Goal: Information Seeking & Learning: Compare options

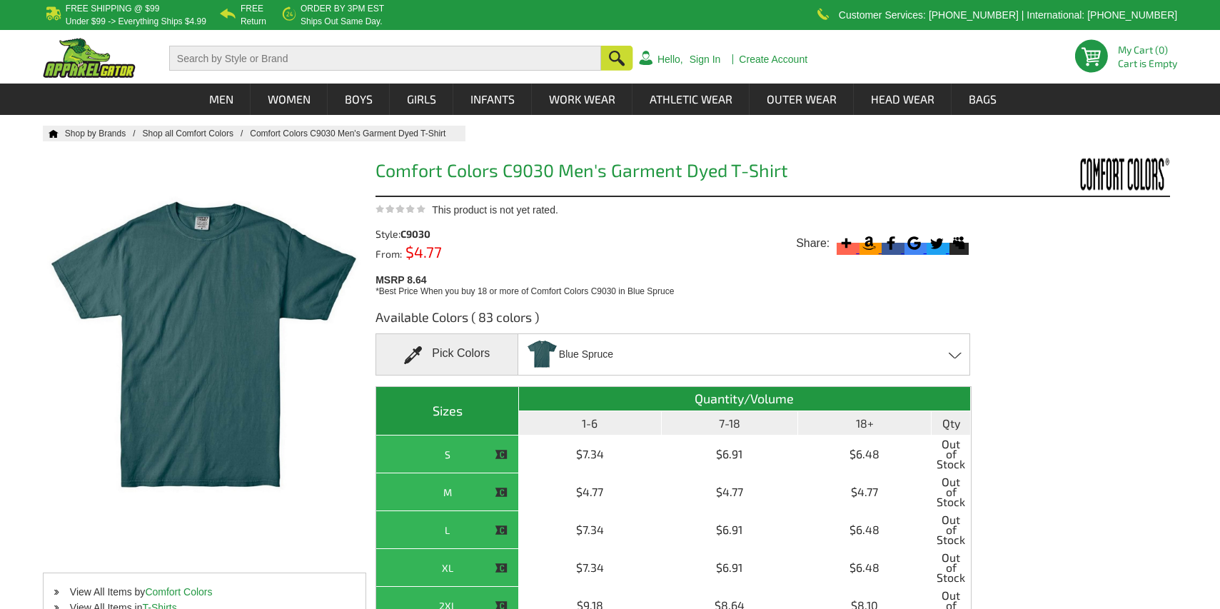
click at [662, 348] on div "Blue Spruce Aloe - Closeout Banana - Closeout Bay - Closeout [PERSON_NAME] - Cl…" at bounding box center [744, 354] width 452 height 42
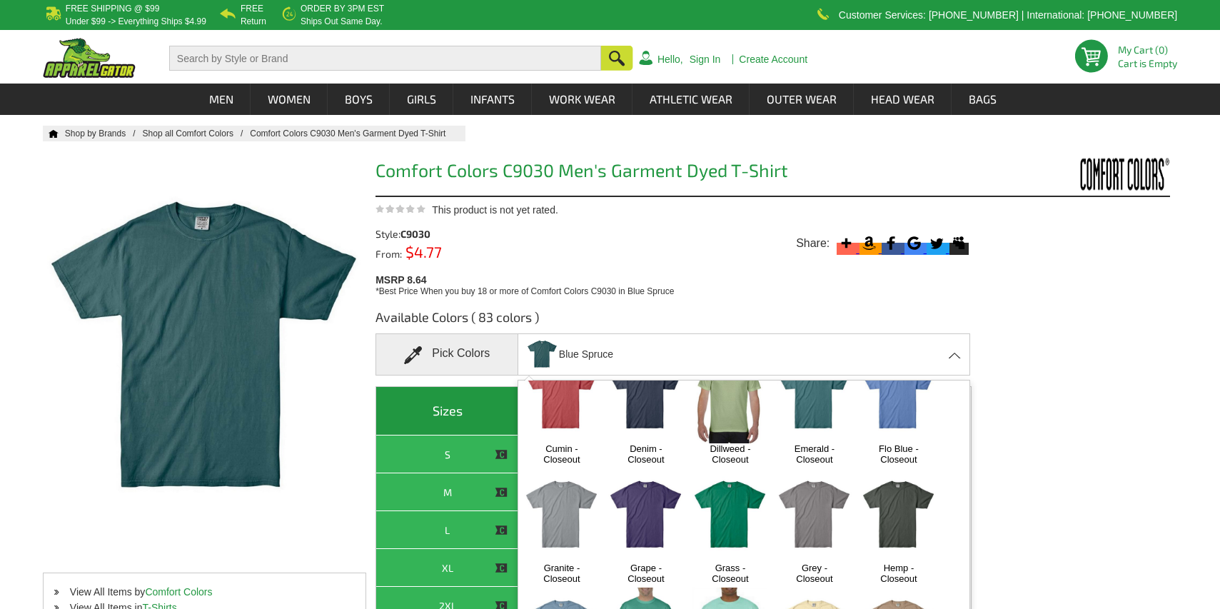
scroll to position [669, 0]
click at [569, 470] on img at bounding box center [561, 516] width 75 height 94
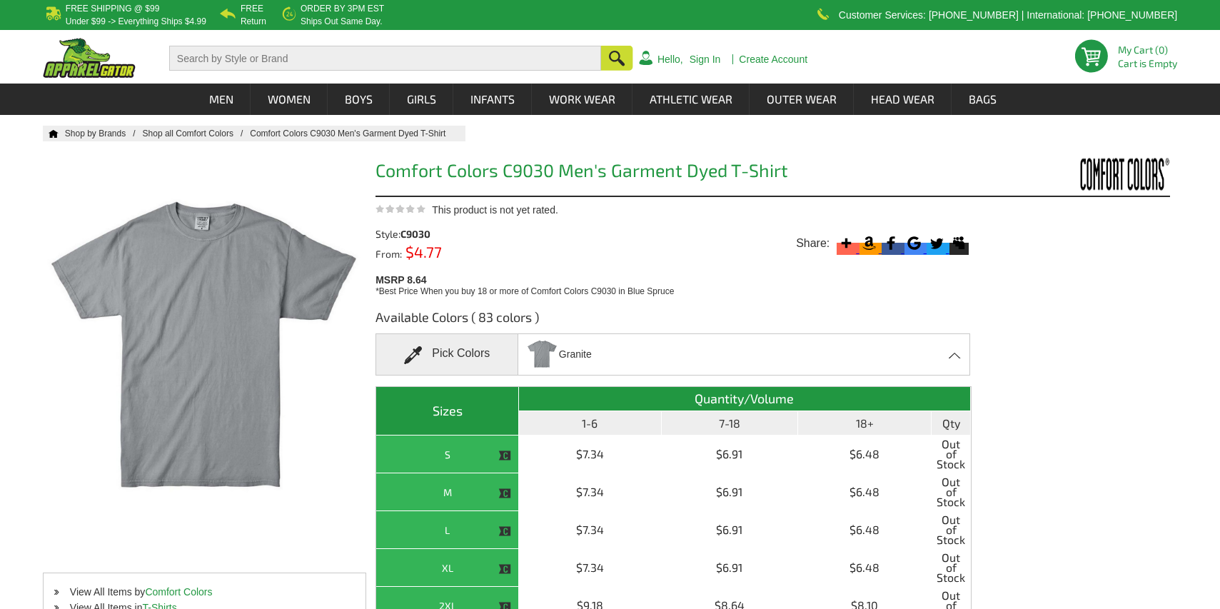
scroll to position [0, 0]
click at [609, 360] on div "Granite Aloe - Closeout Banana - Closeout Bay - Closeout [PERSON_NAME] - Closeo…" at bounding box center [744, 354] width 452 height 42
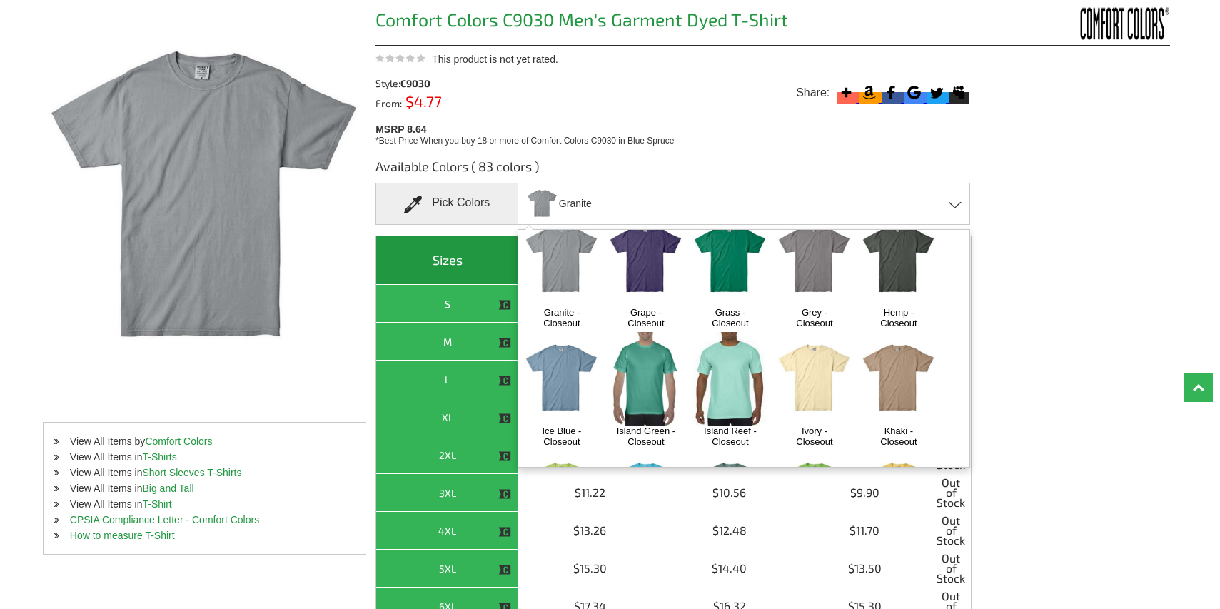
scroll to position [776, 0]
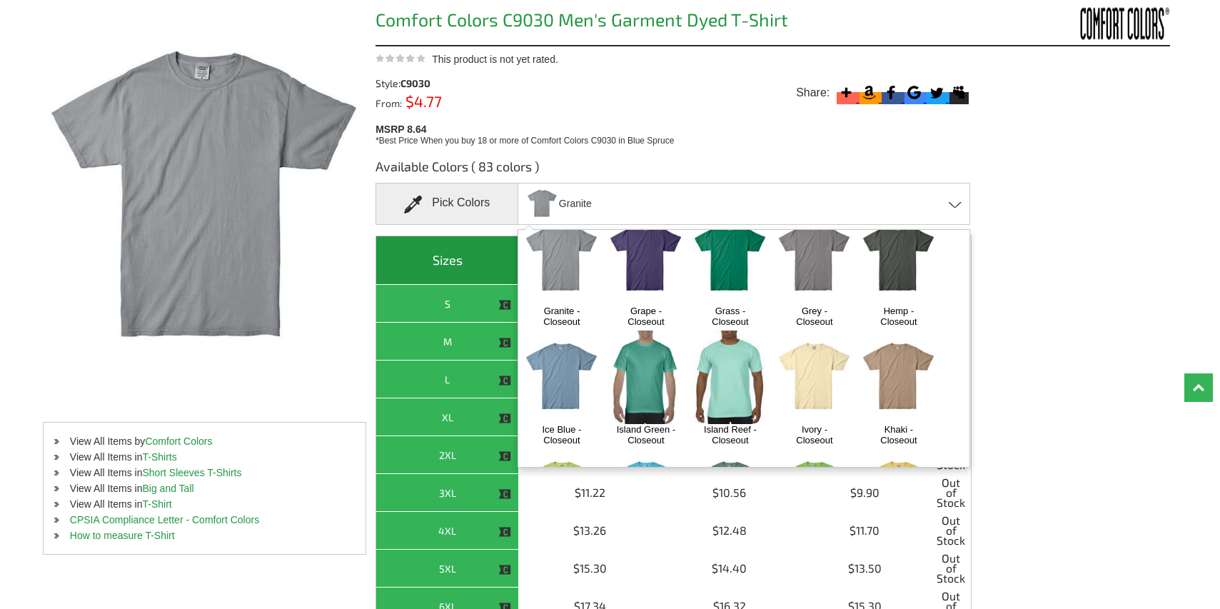
click at [569, 331] on img at bounding box center [561, 378] width 75 height 94
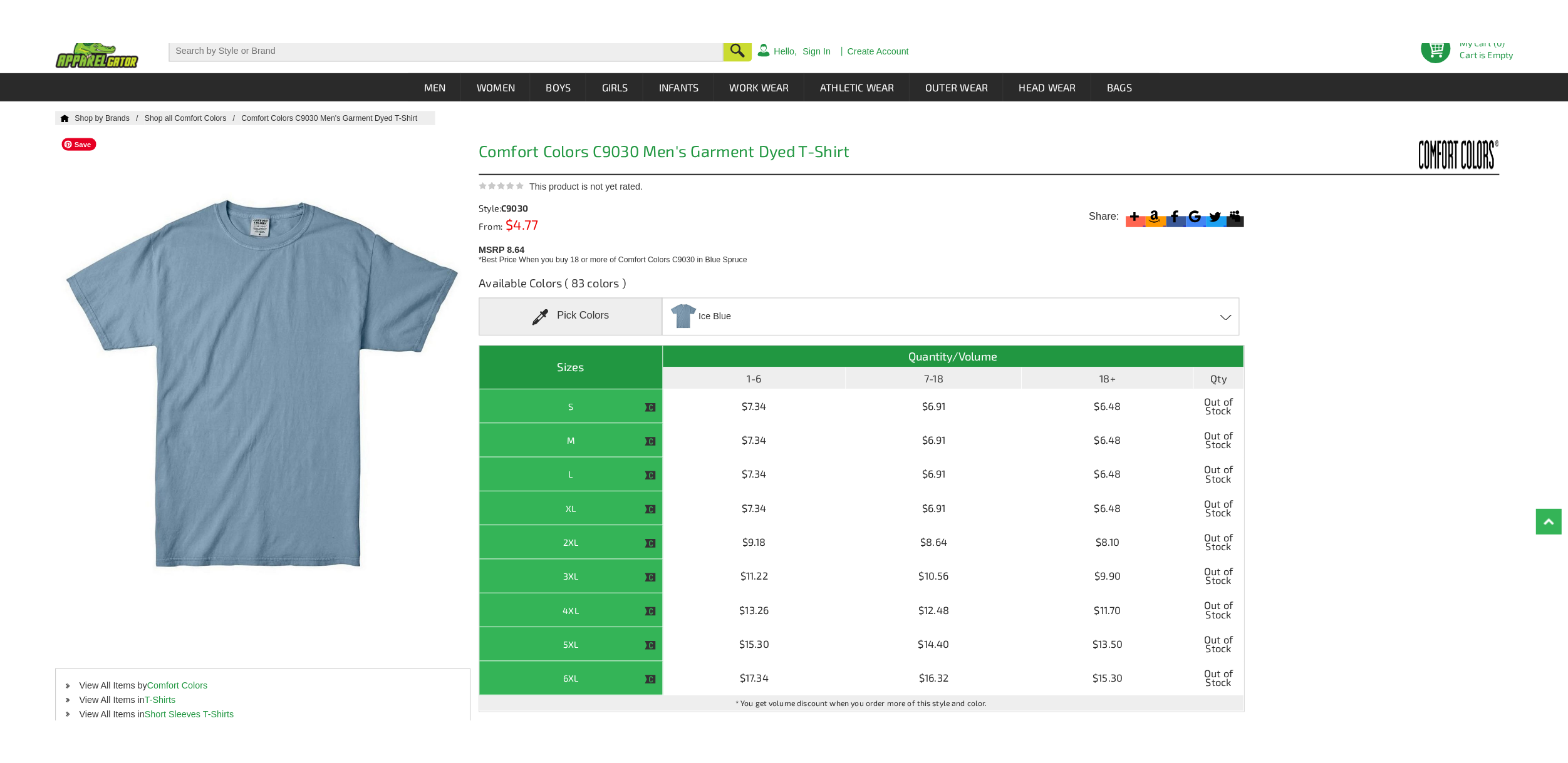
scroll to position [36, 0]
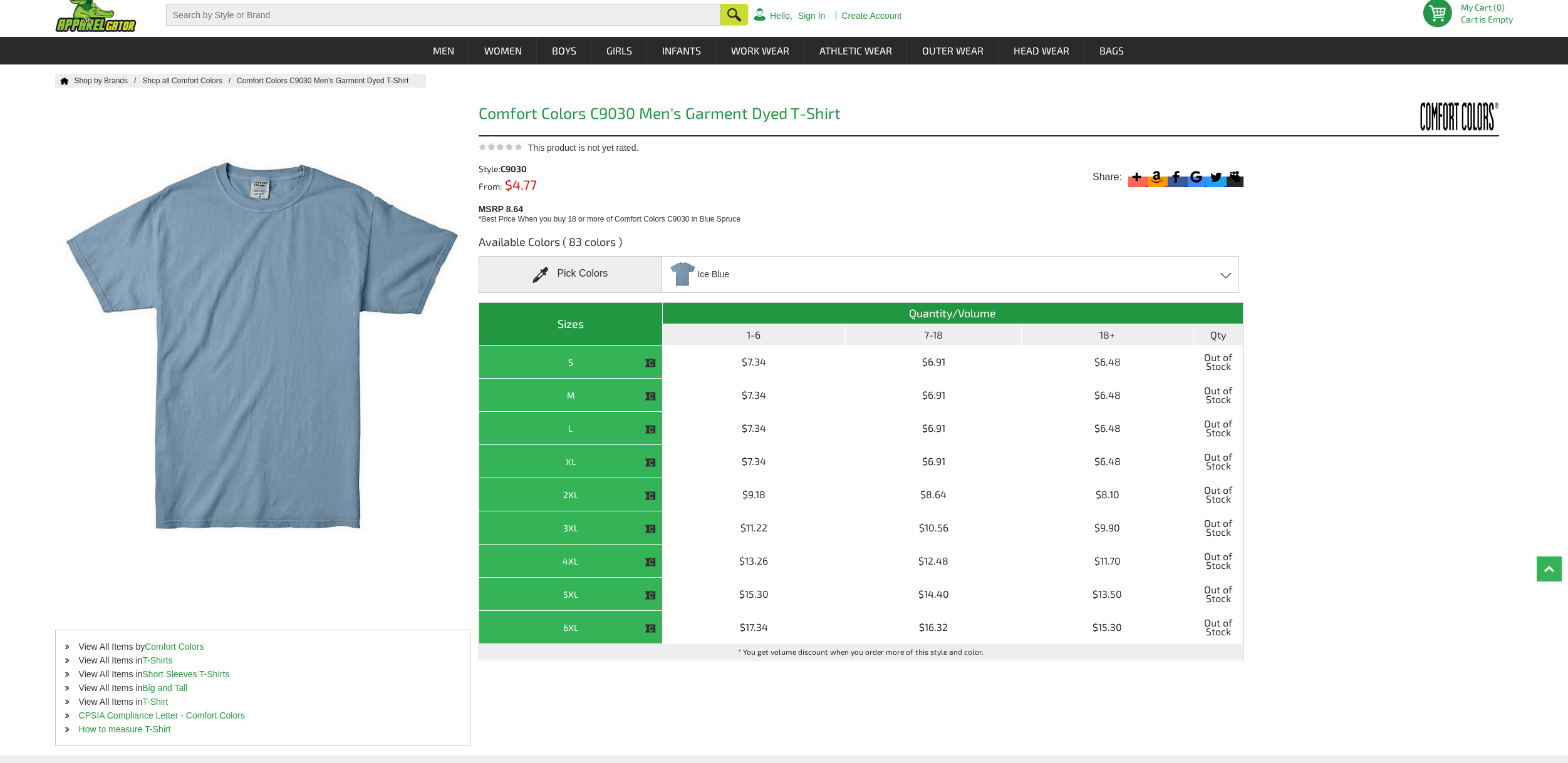
click at [814, 265] on div "Ice Blue Aloe - Closeout Banana - Closeout Bay - Closeout [PERSON_NAME] - Close…" at bounding box center [950, 275] width 577 height 37
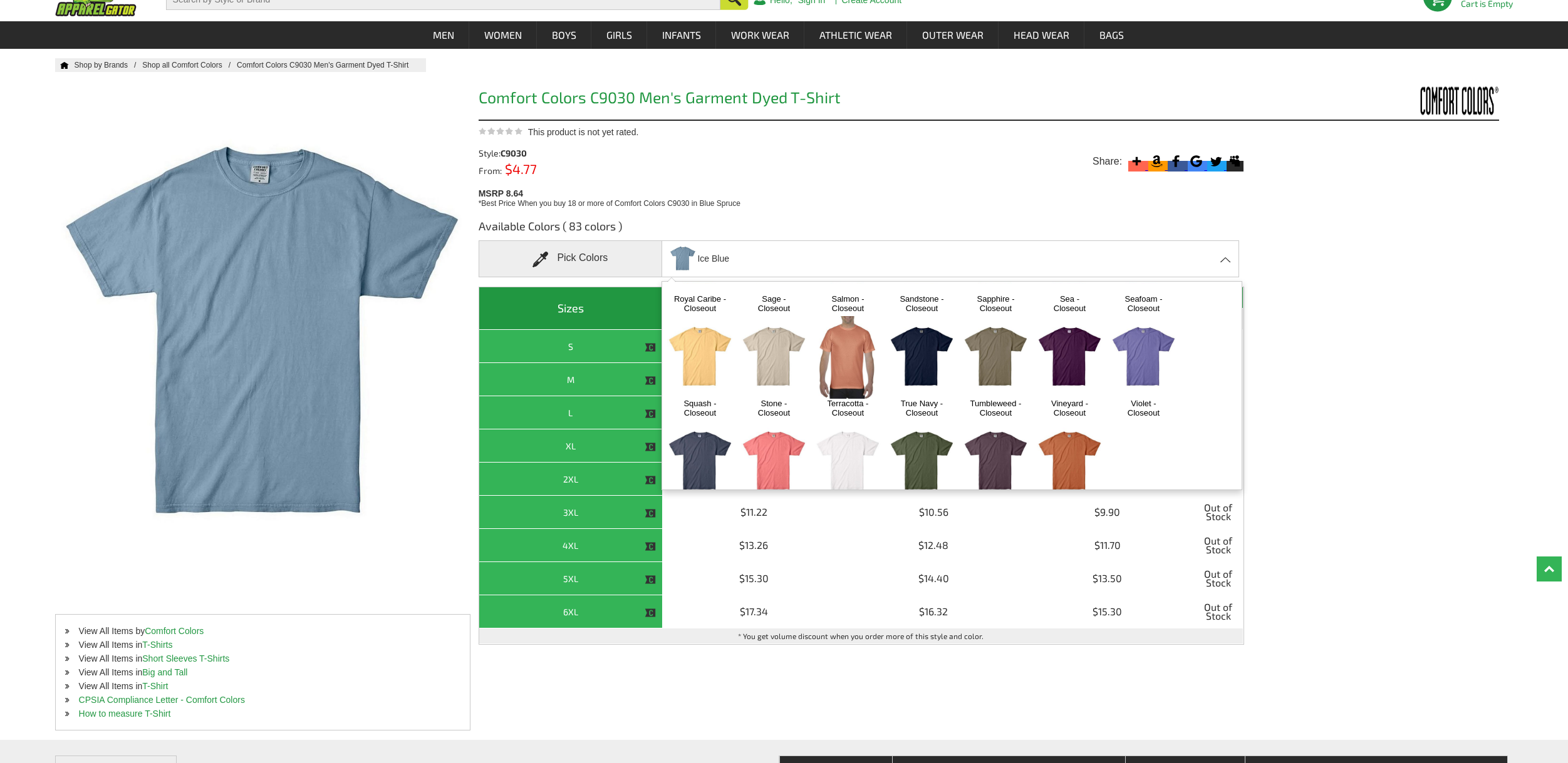
scroll to position [61, 0]
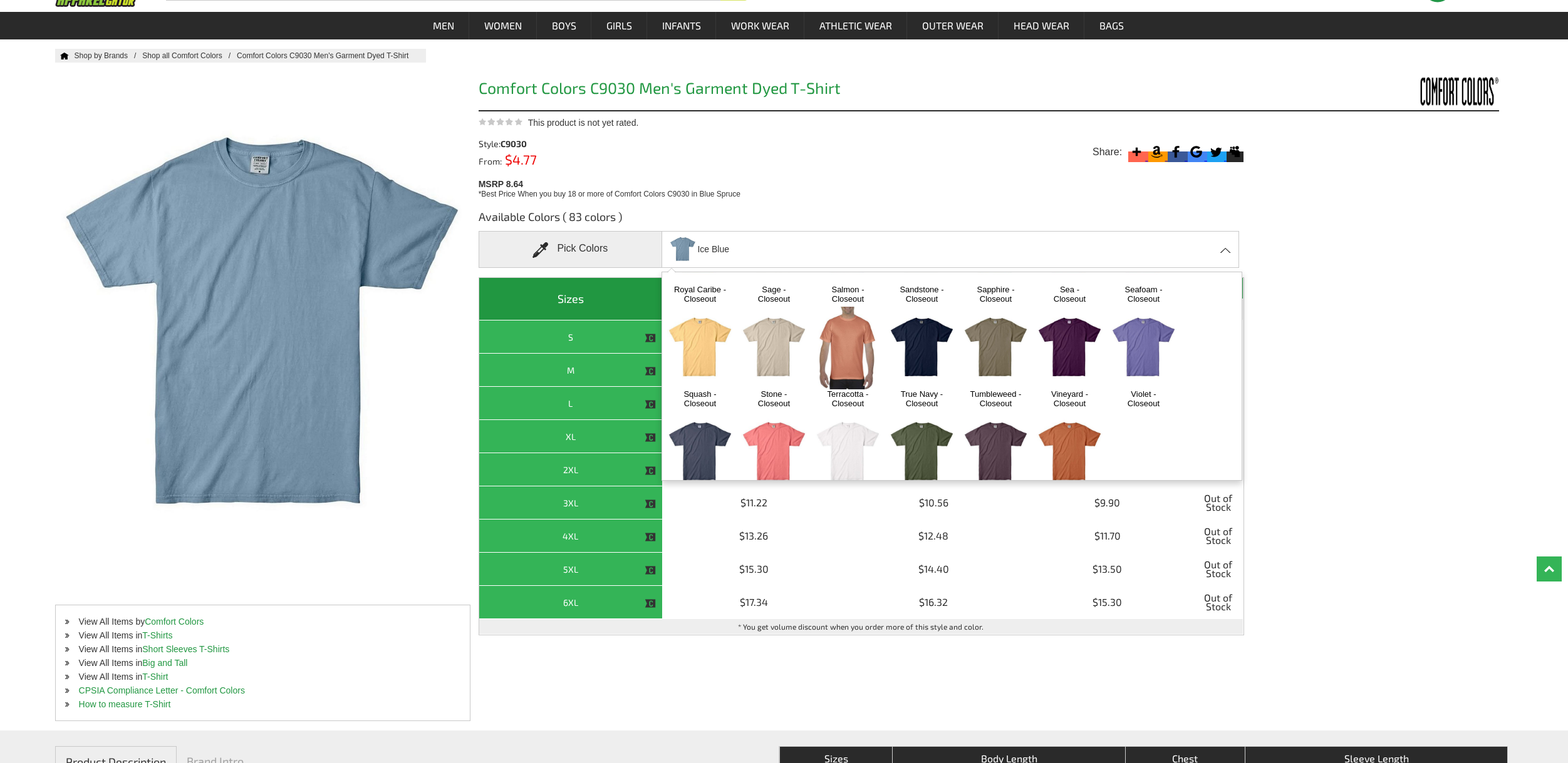
click at [692, 417] on img at bounding box center [699, 453] width 66 height 82
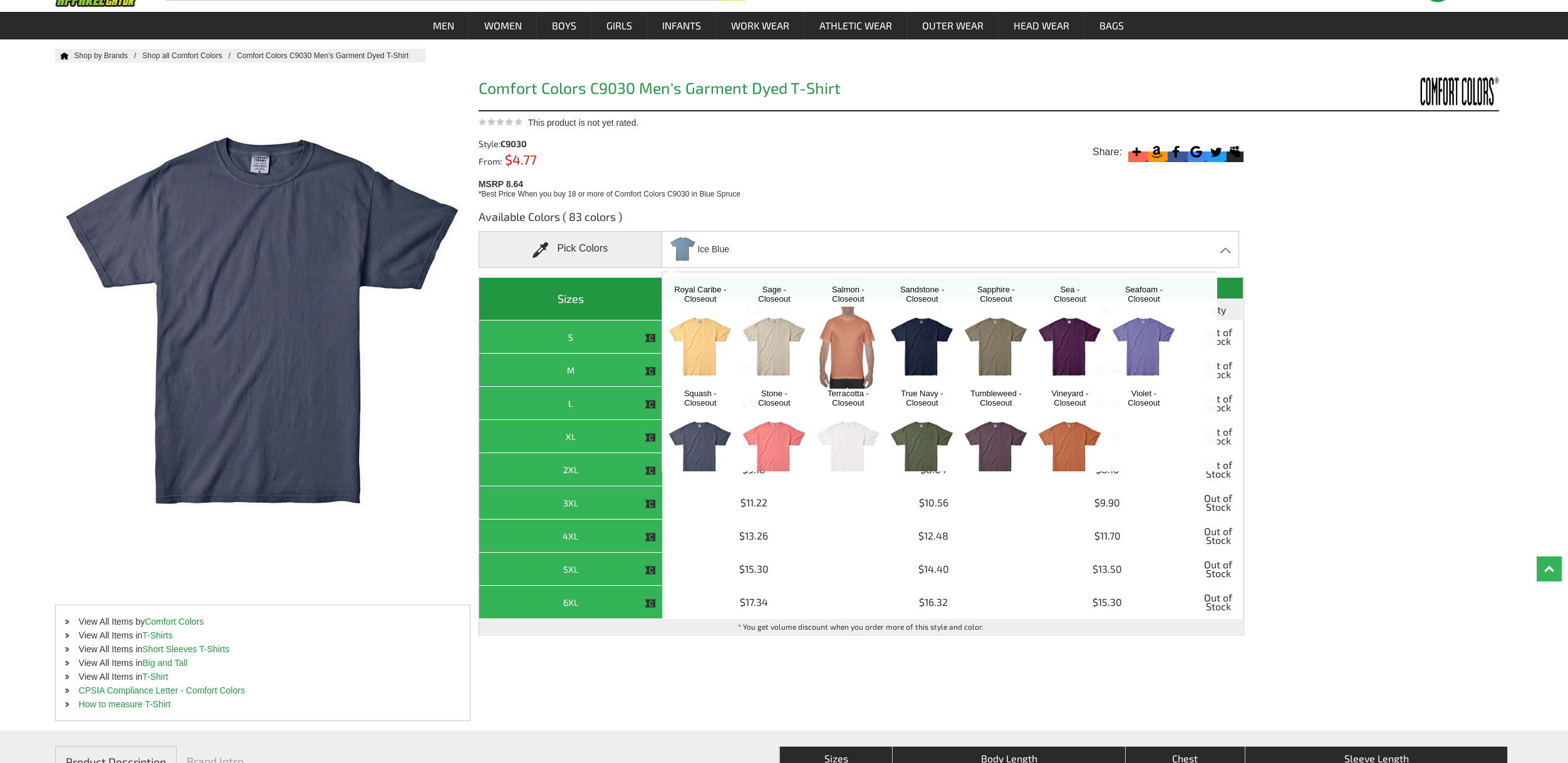
scroll to position [7291, 0]
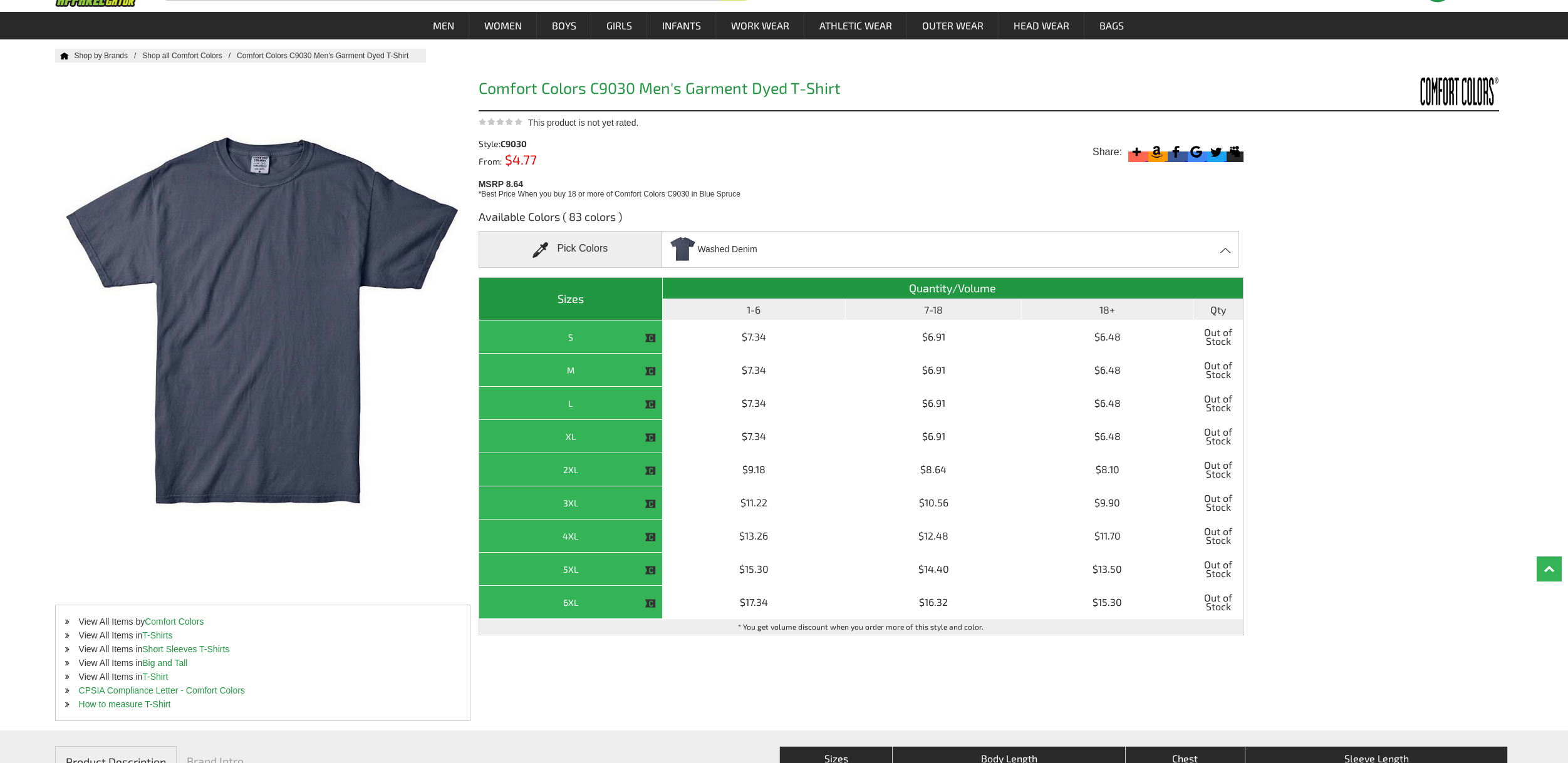
click at [795, 241] on div "Washed Denim Aloe - Closeout Banana - Closeout Bay - Closeout [PERSON_NAME] - C…" at bounding box center [950, 249] width 577 height 37
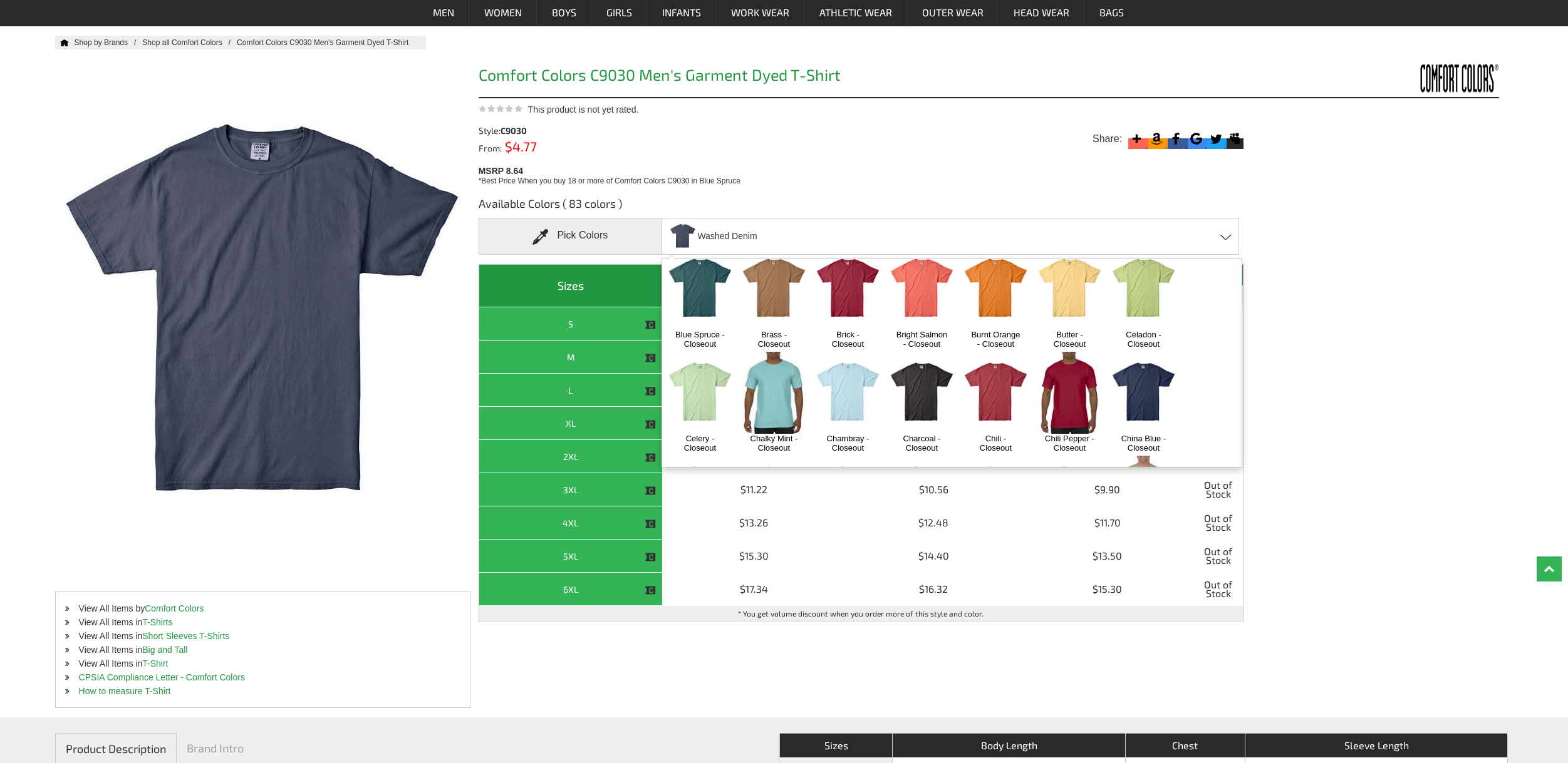
scroll to position [137, 0]
click at [931, 368] on img at bounding box center [921, 395] width 66 height 82
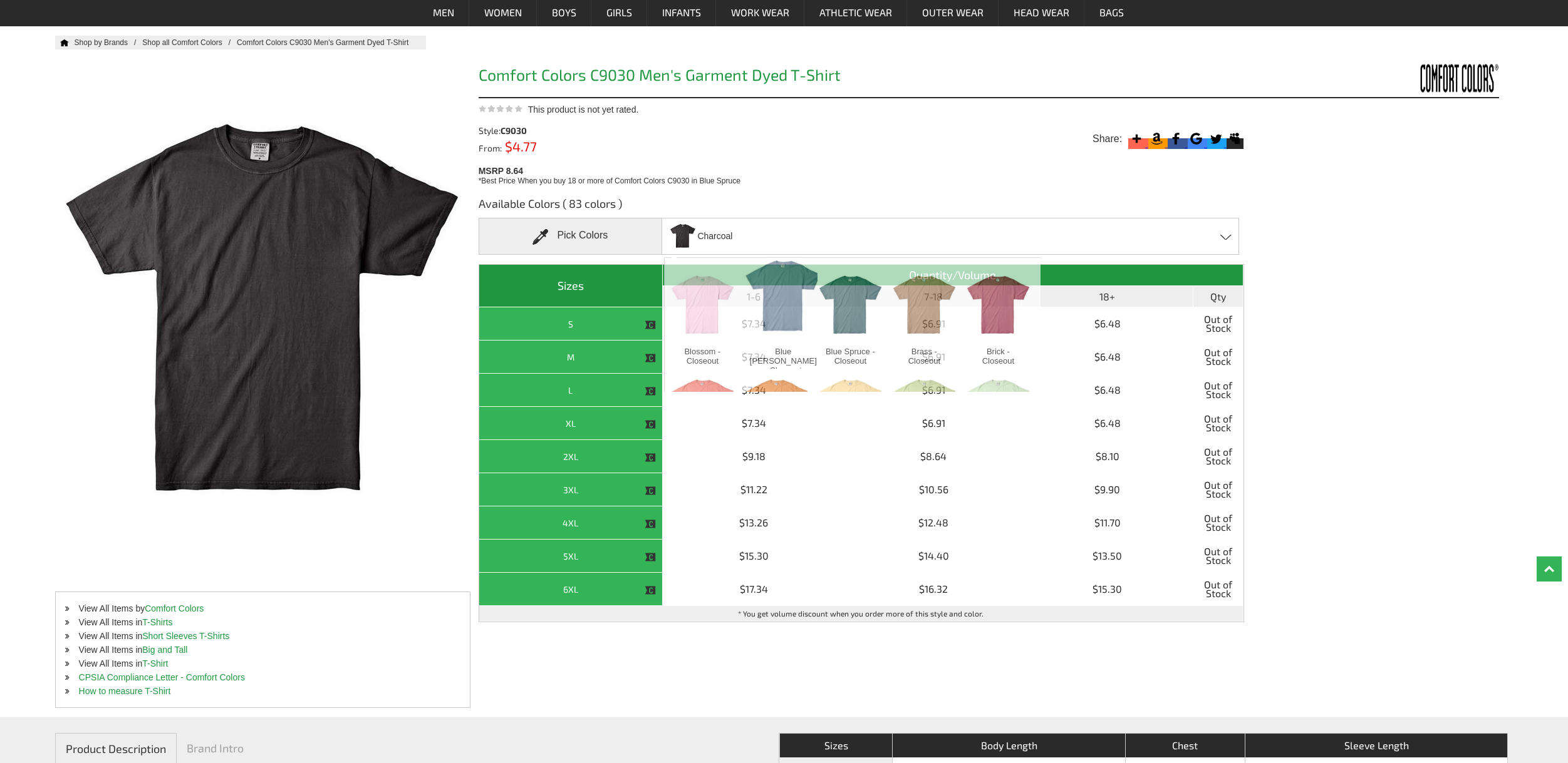
scroll to position [762, 0]
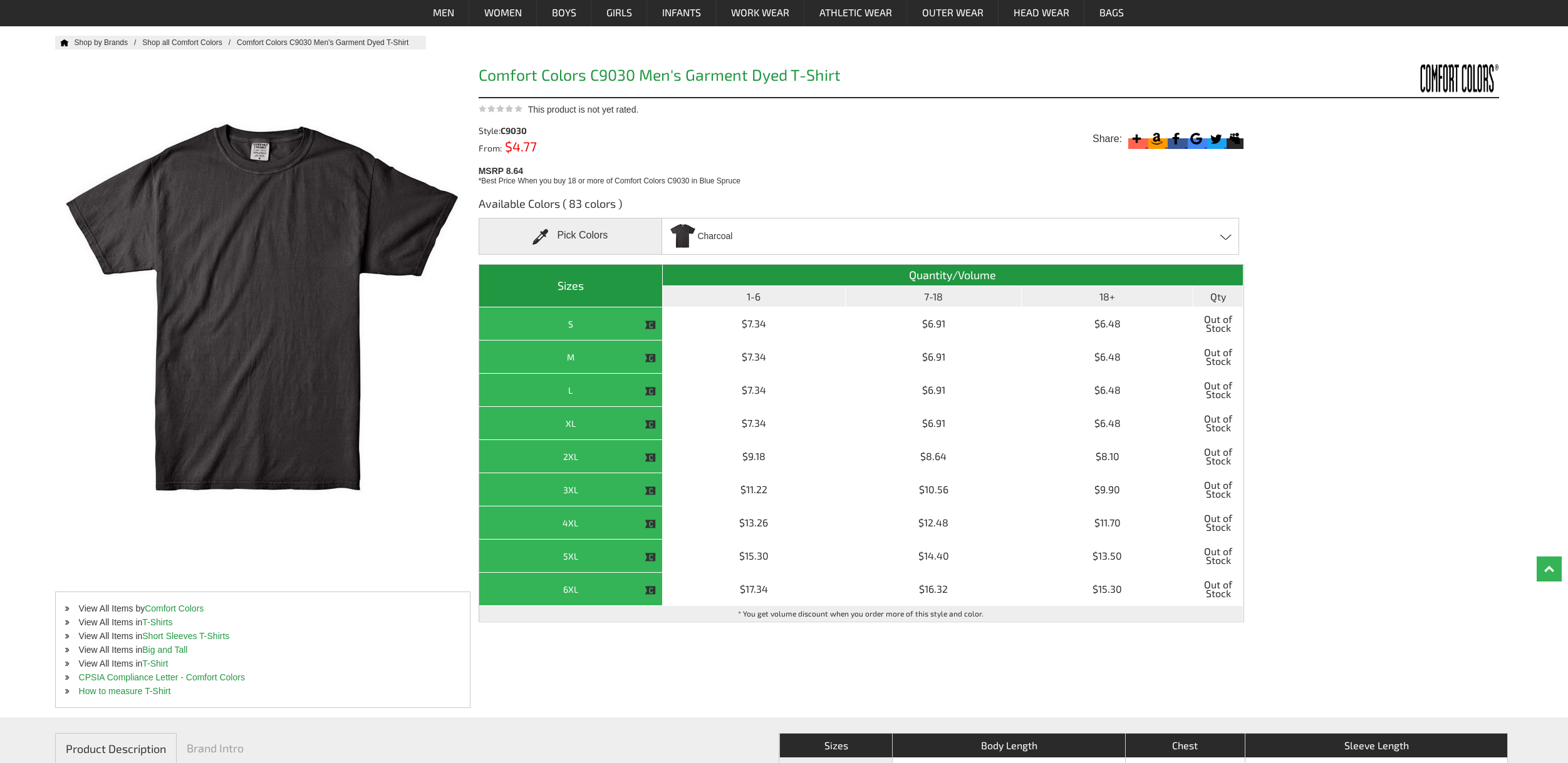
click at [748, 240] on div "Charcoal Aloe - Closeout Banana - Closeout Bay - Closeout [PERSON_NAME] - Close…" at bounding box center [950, 236] width 577 height 37
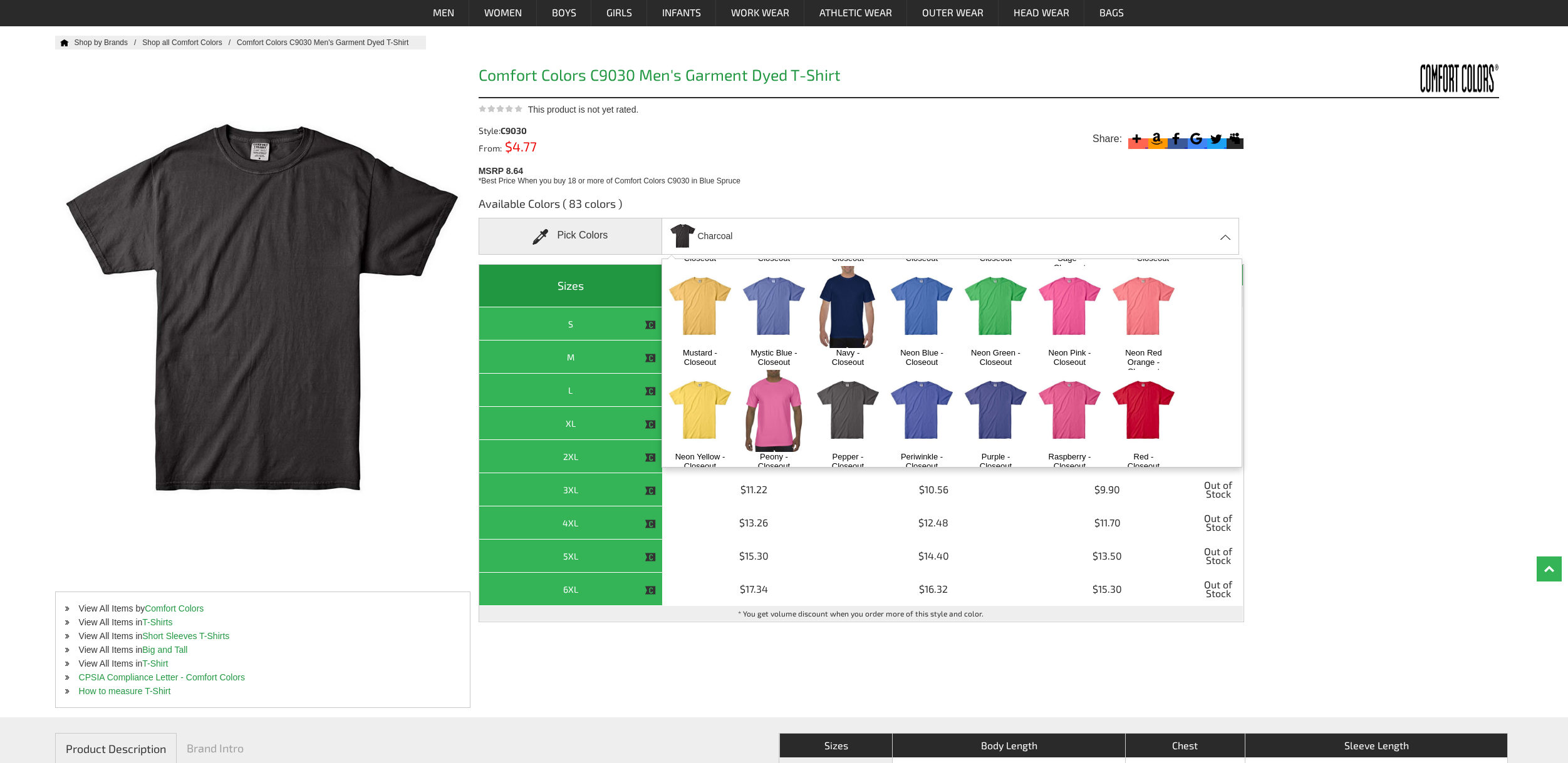
click at [845, 376] on img at bounding box center [848, 411] width 66 height 82
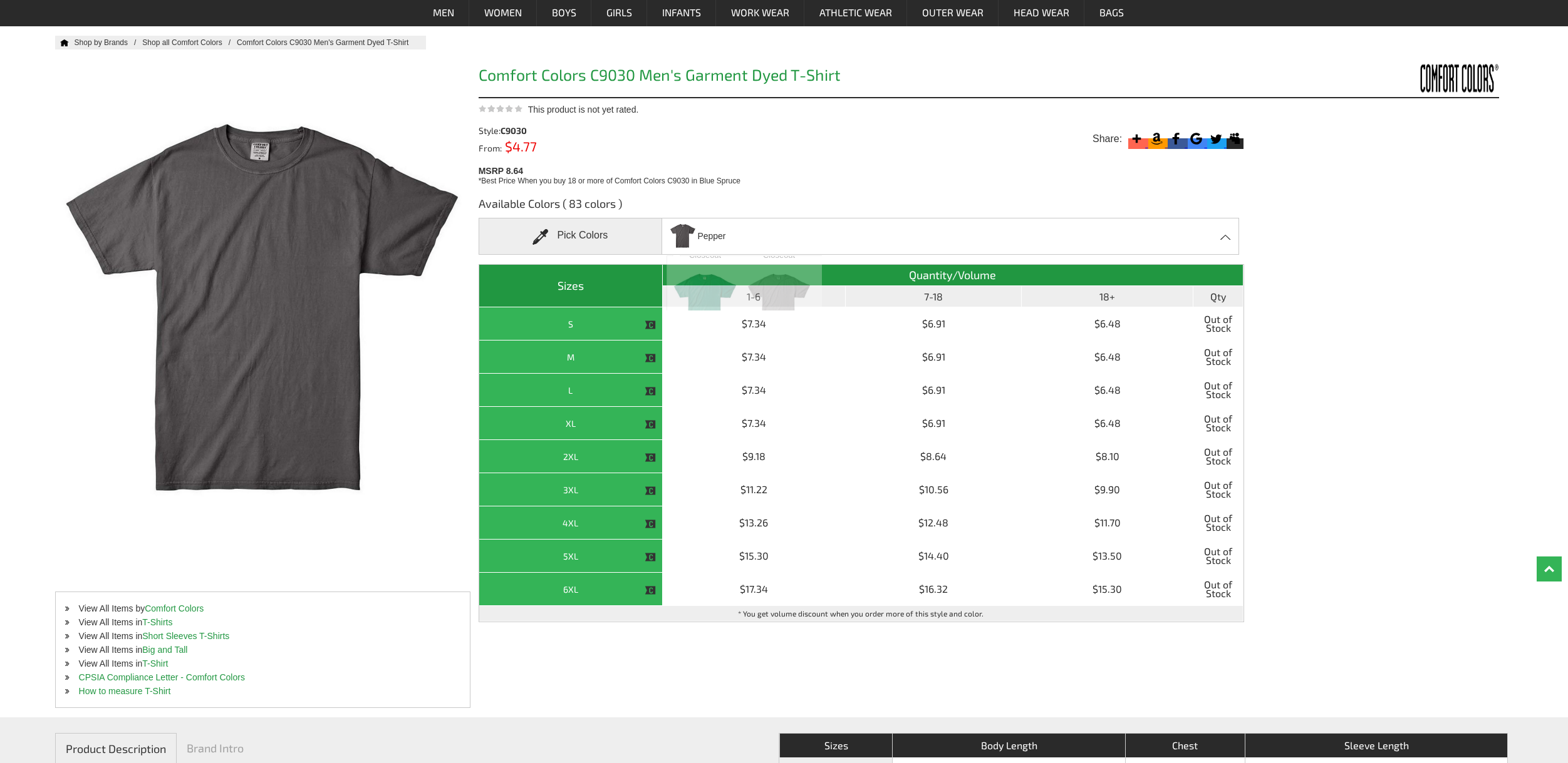
scroll to position [5133, 0]
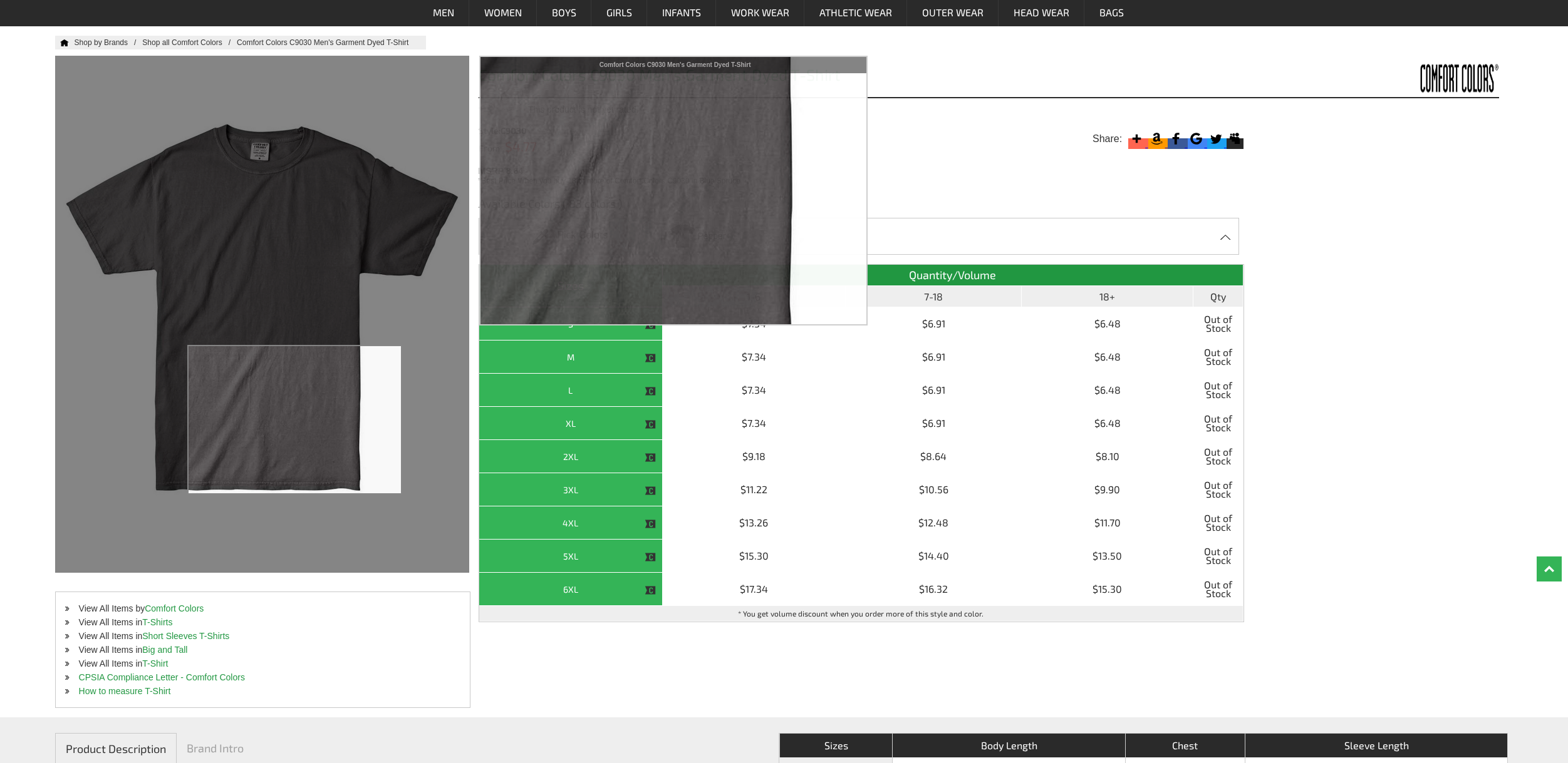
click at [967, 242] on div "Pepper Aloe - Closeout Banana - Closeout Bay - Closeout [PERSON_NAME] - Closeou…" at bounding box center [950, 236] width 577 height 37
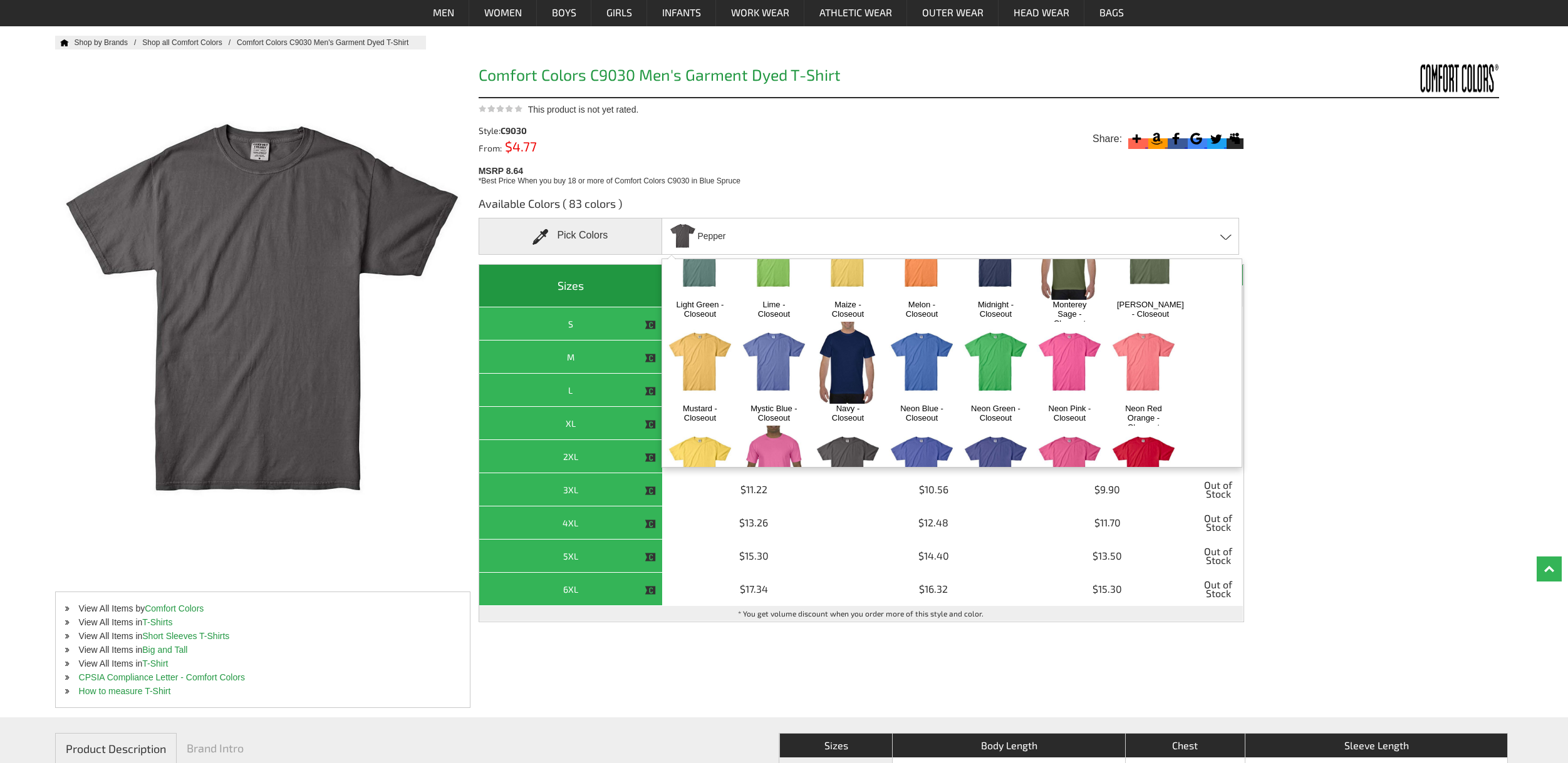
scroll to position [831, 0]
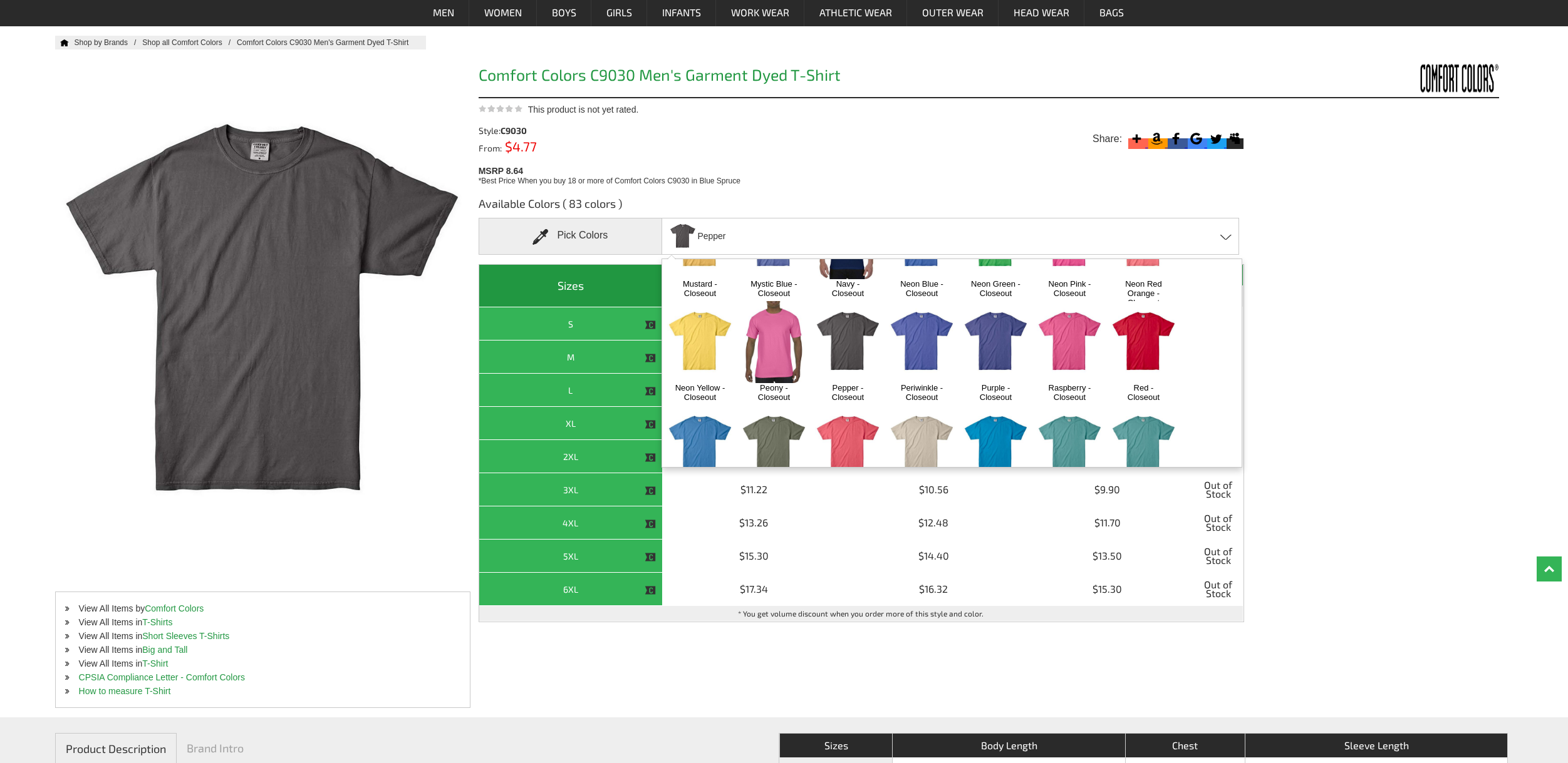
click at [851, 314] on img at bounding box center [848, 342] width 66 height 82
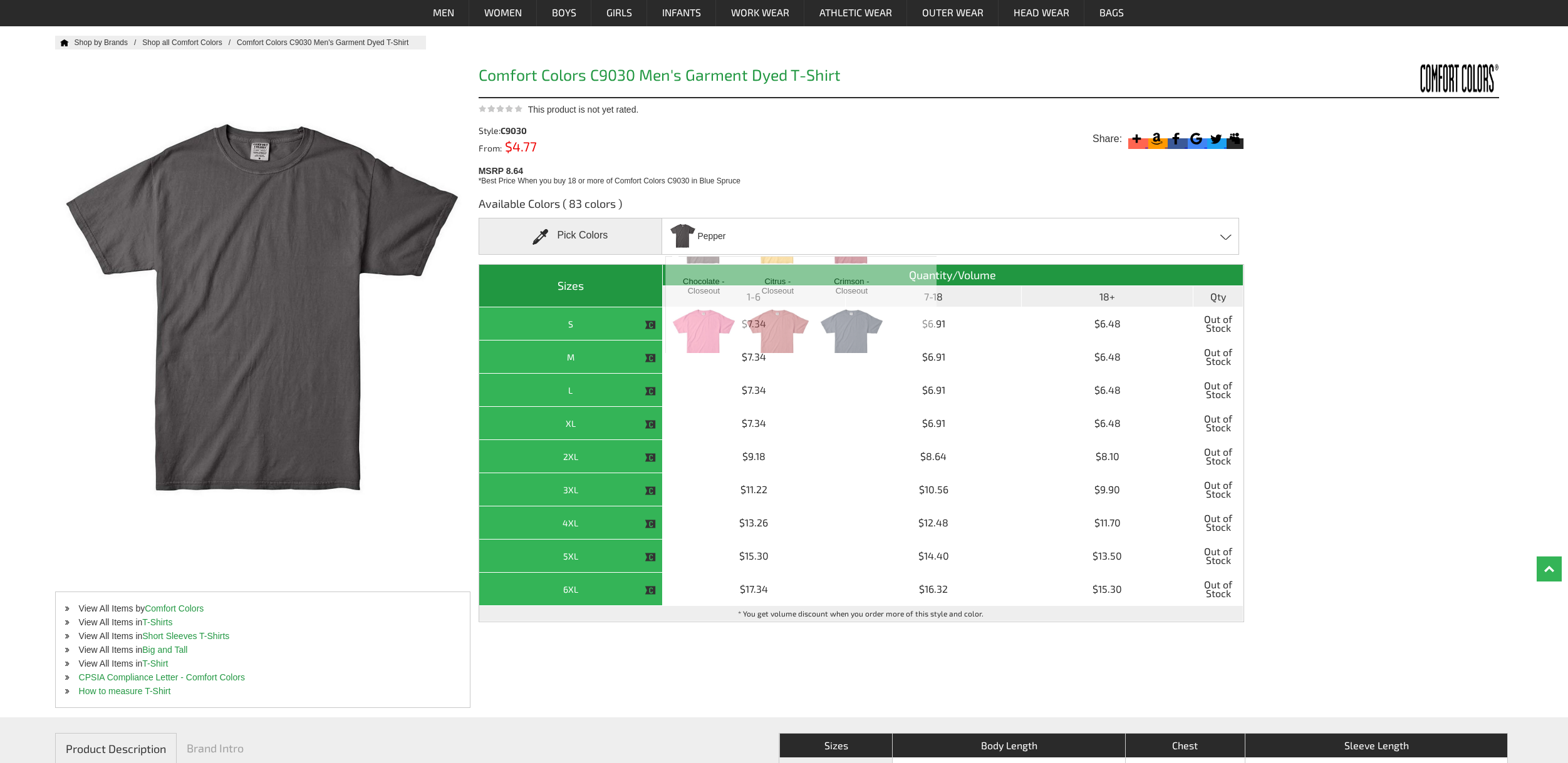
scroll to position [5202, 0]
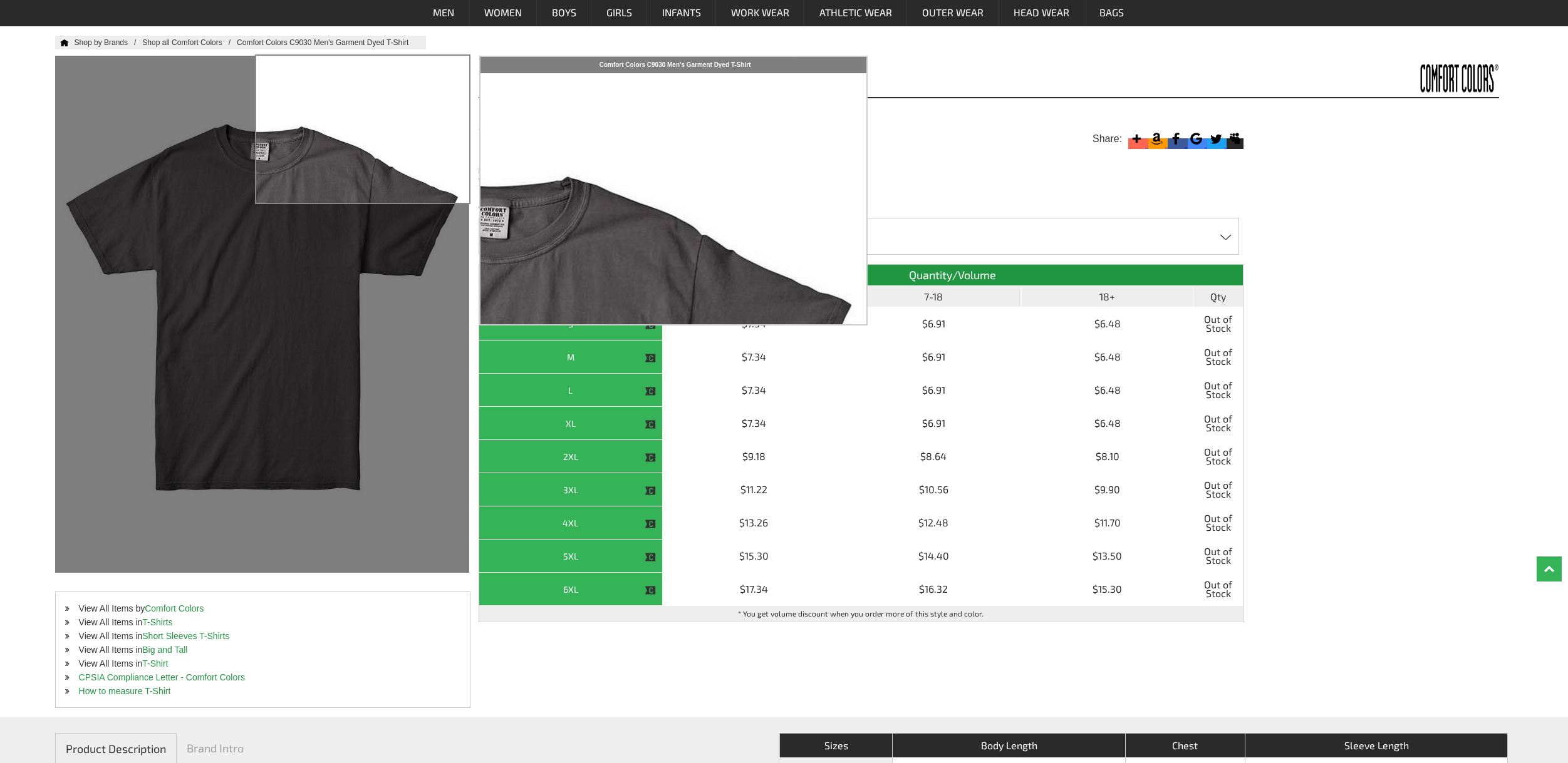
click at [430, 84] on div at bounding box center [262, 315] width 414 height 517
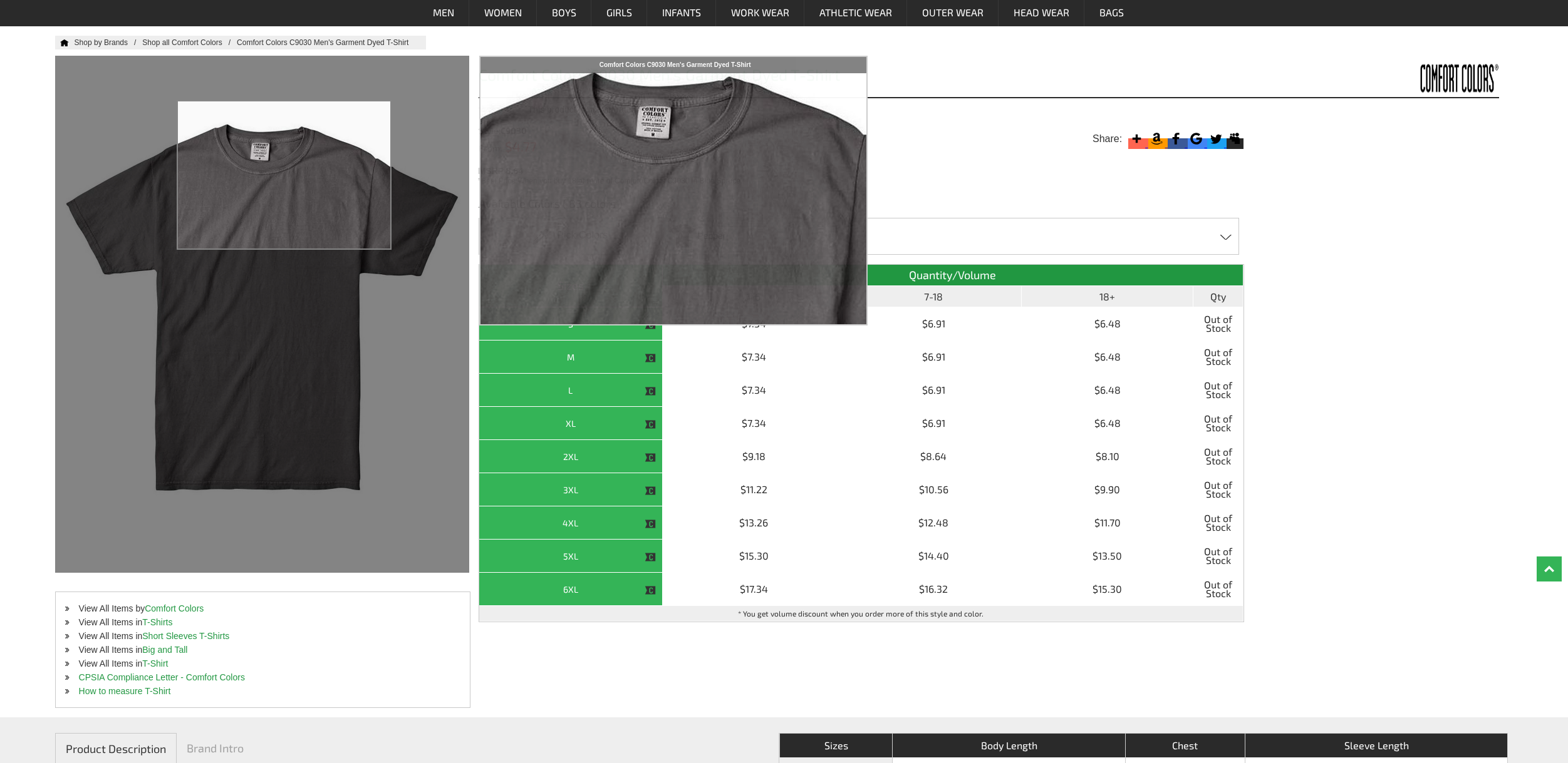
click at [284, 176] on div at bounding box center [262, 315] width 414 height 517
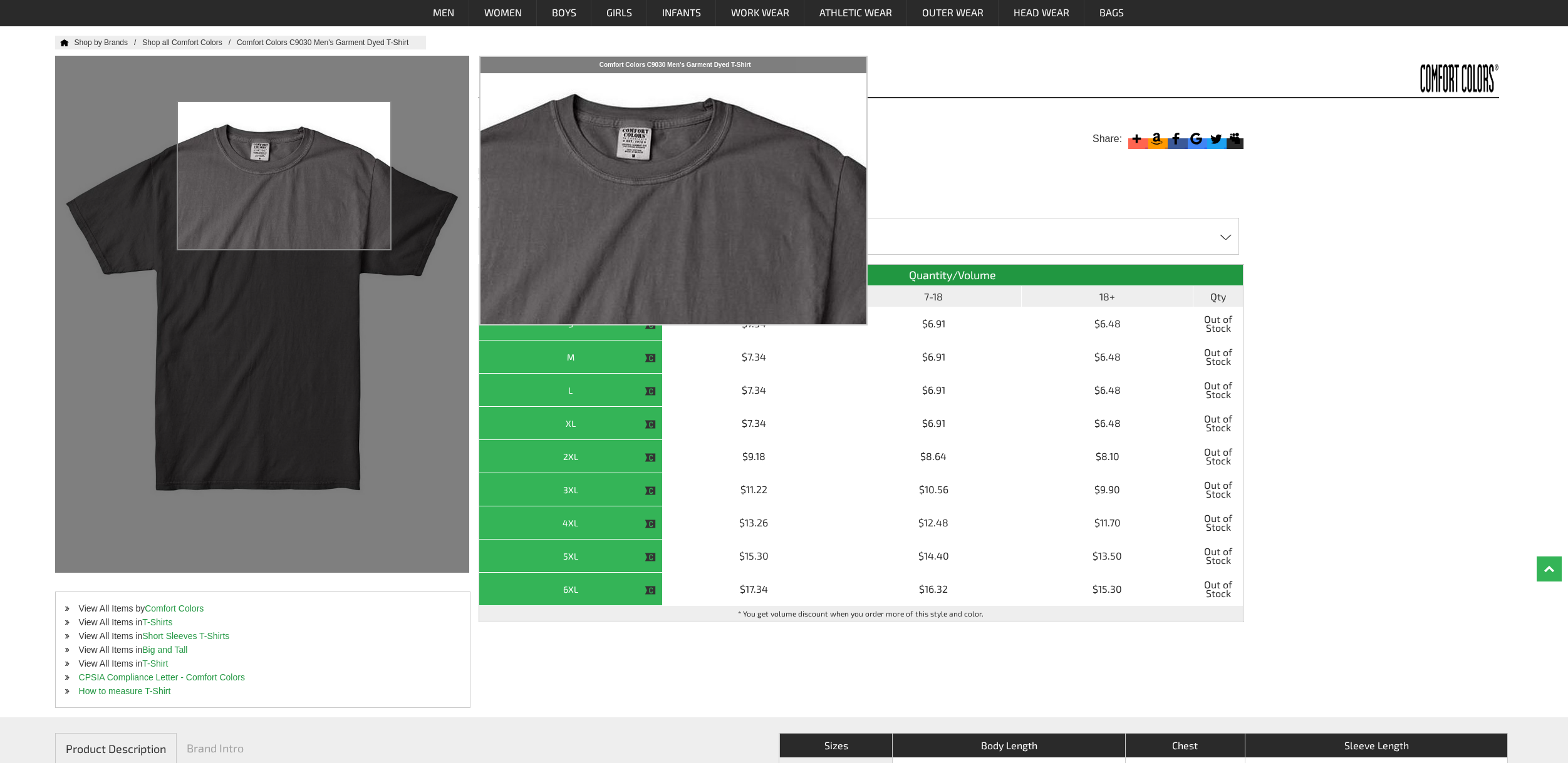
click at [284, 176] on div at bounding box center [262, 315] width 414 height 517
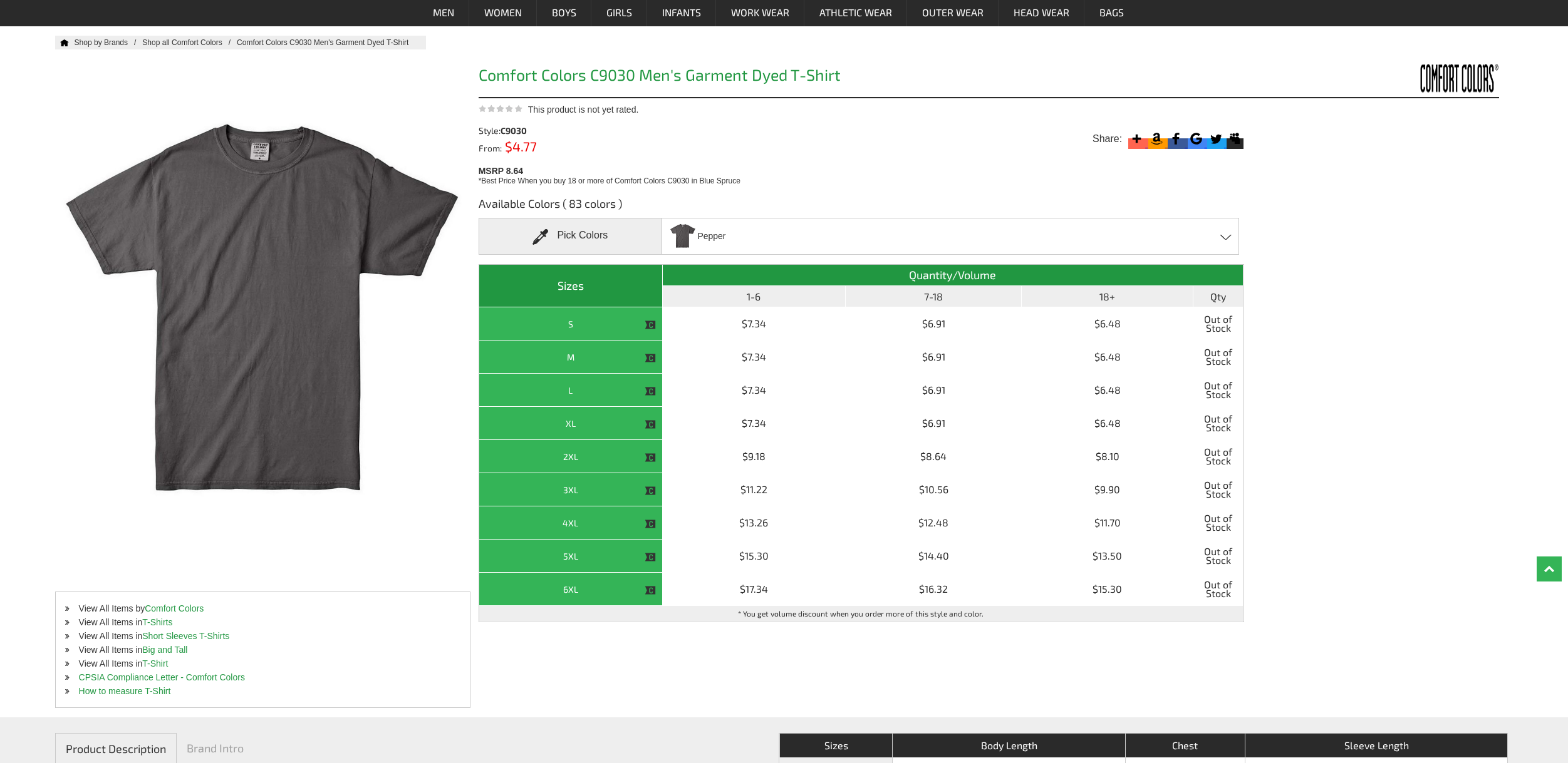
drag, startPoint x: 714, startPoint y: 233, endPoint x: 793, endPoint y: 188, distance: 90.9
click at [793, 188] on div "Available Colors ( 83 colors ) Pick Colors Pepper Aloe - Closeout Banana - Clos…" at bounding box center [861, 426] width 765 height 480
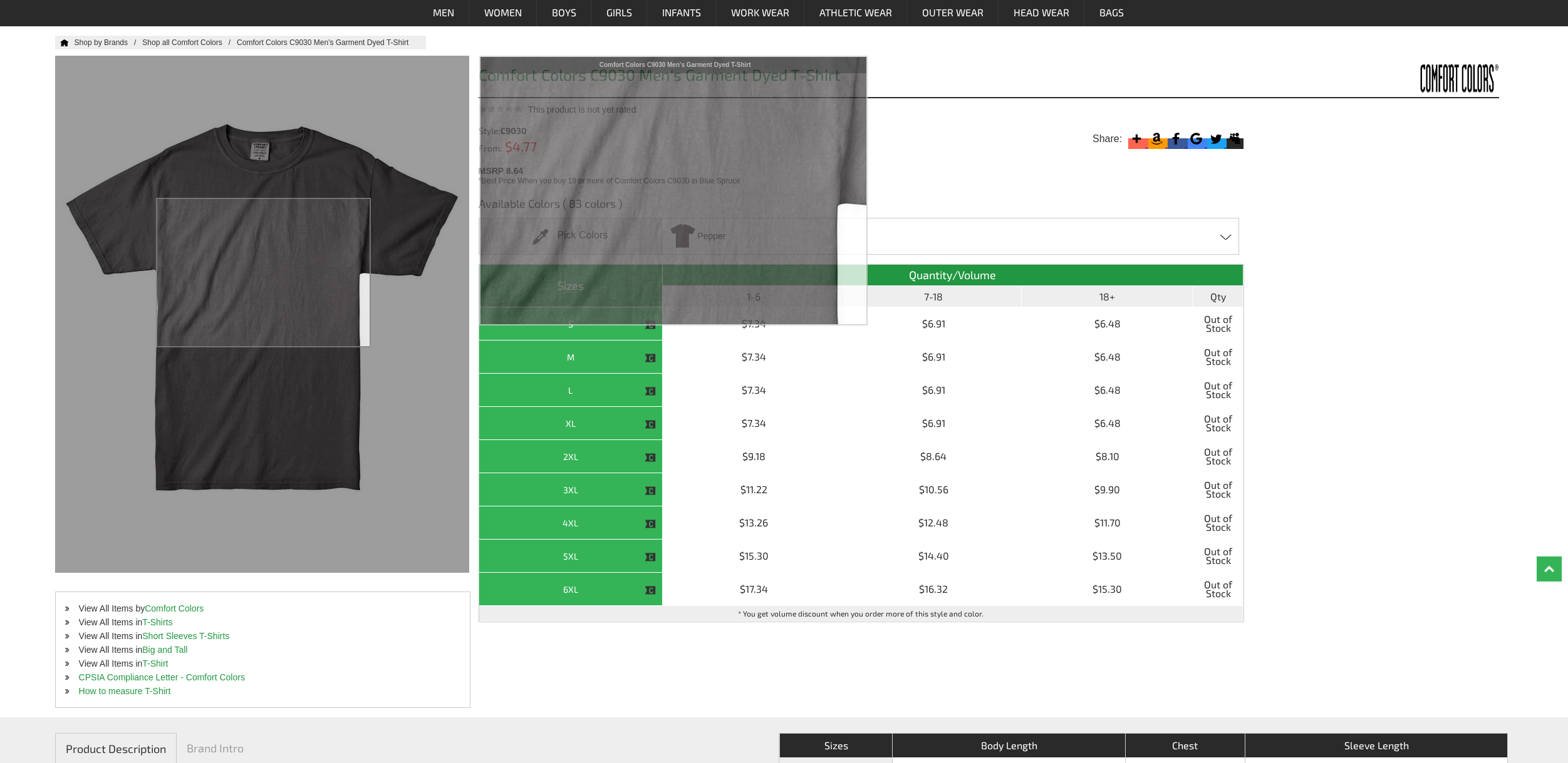
click at [264, 273] on div at bounding box center [262, 315] width 414 height 517
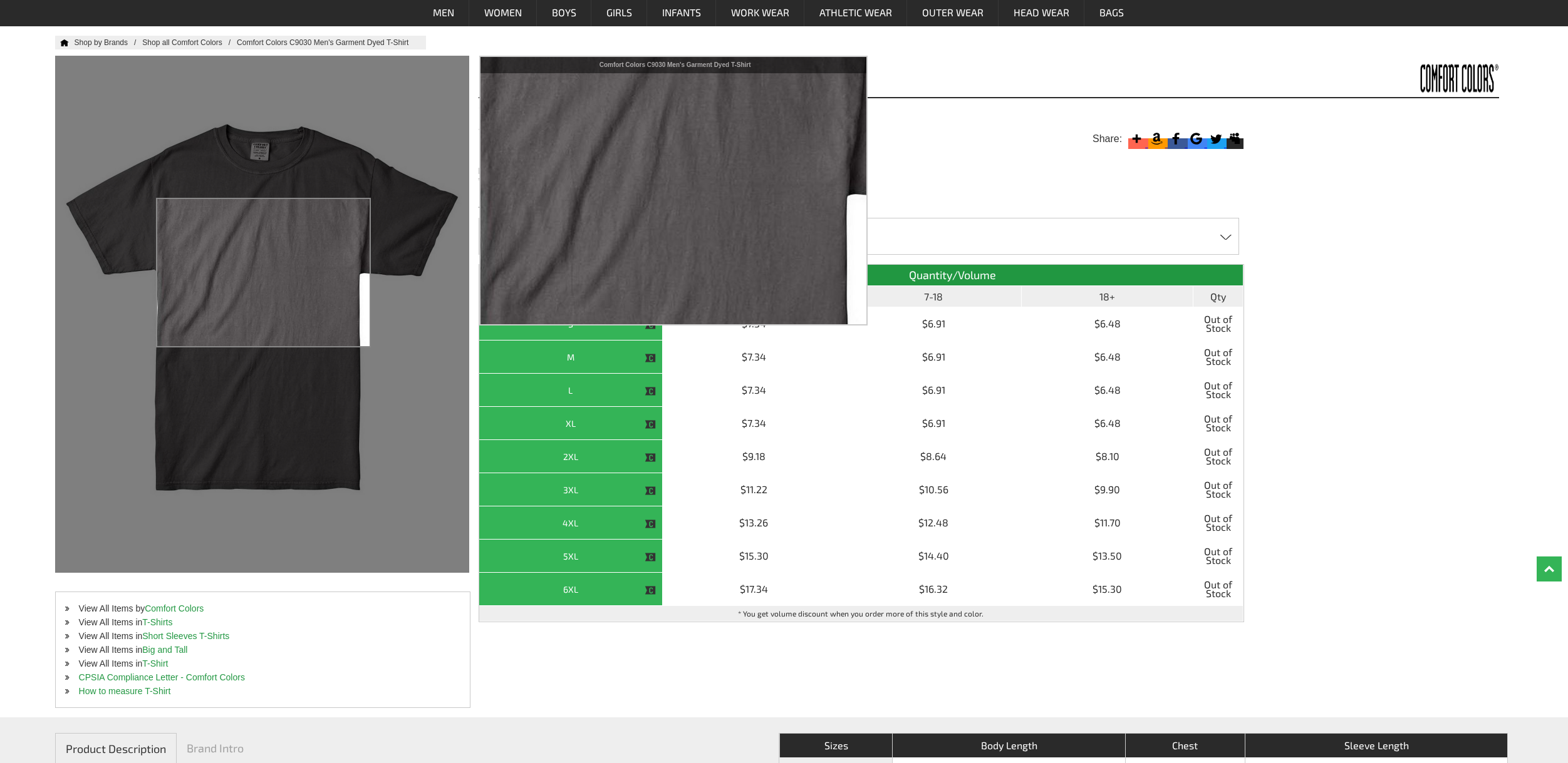
click at [264, 273] on div at bounding box center [262, 315] width 414 height 517
